Goal: Navigation & Orientation: Find specific page/section

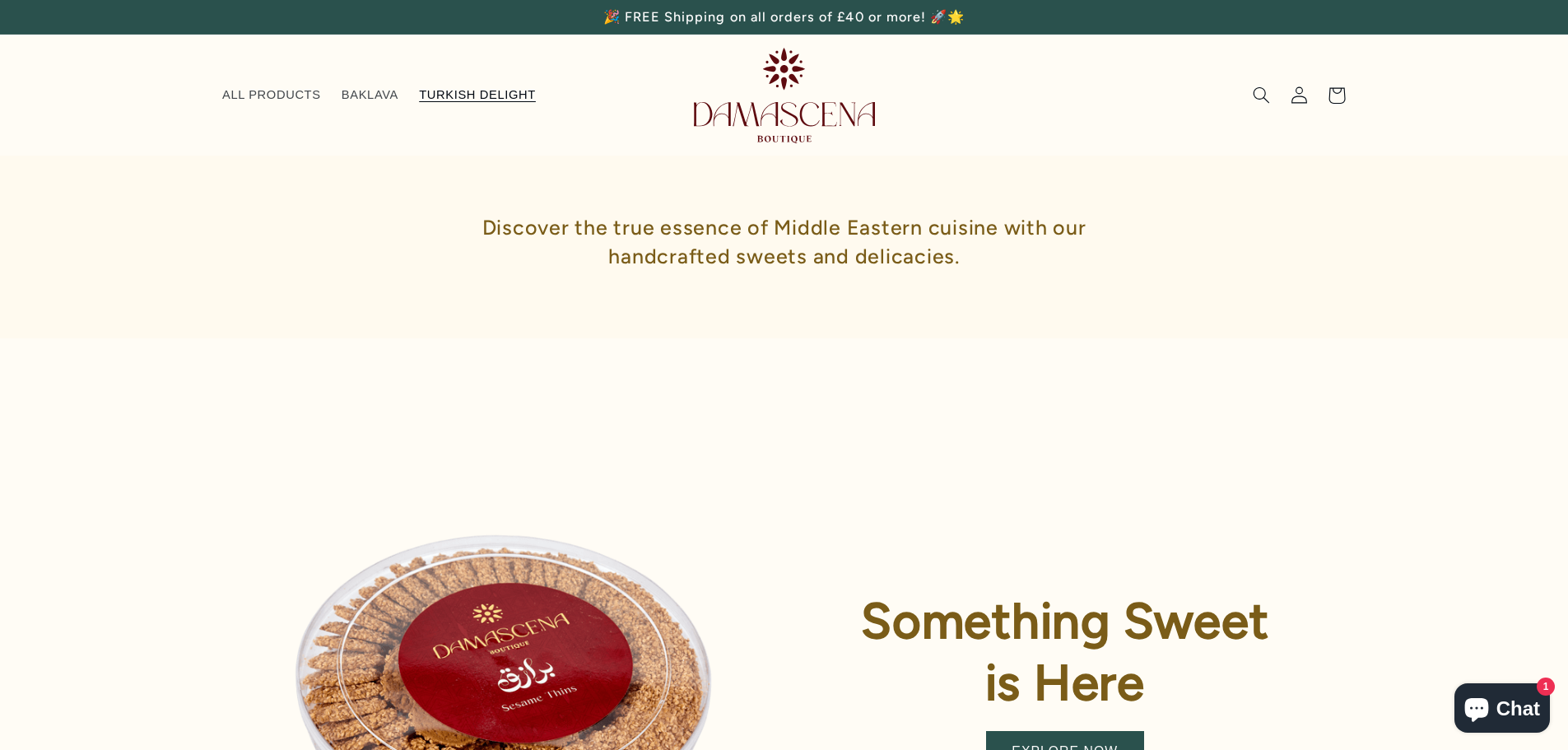
click at [442, 103] on span "TURKISH DELIGHT" at bounding box center [478, 95] width 117 height 16
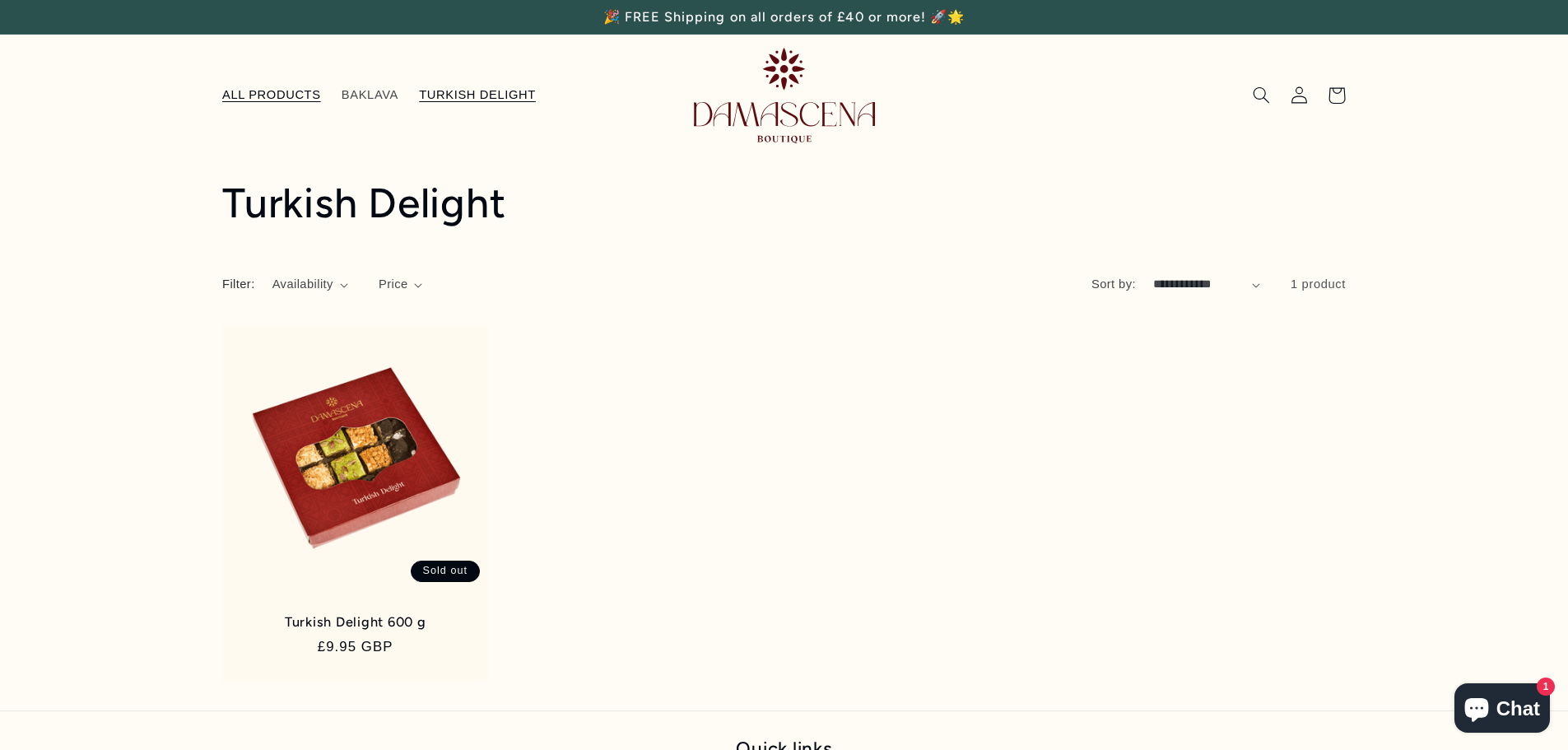
click at [308, 100] on span "ALL PRODUCTS" at bounding box center [271, 95] width 99 height 16
